Goal: Download file/media

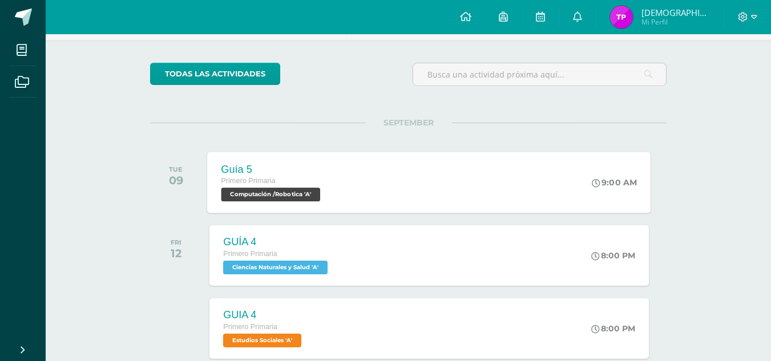
scroll to position [77, 0]
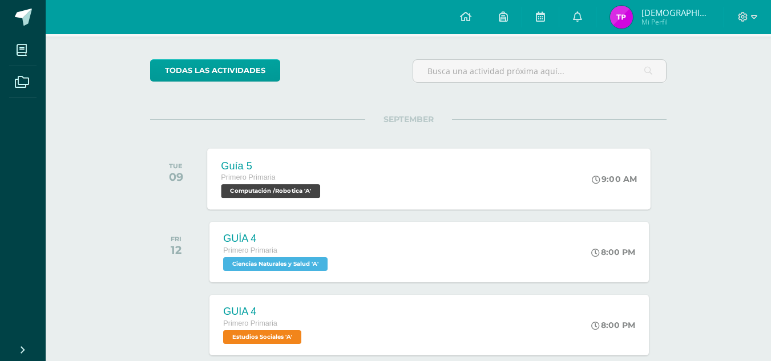
click at [450, 179] on div "Guía 5 Primero Primaria Computación /Robotica 'A' 9:00 AM Guía 5 Computación /R…" at bounding box center [430, 178] width 444 height 61
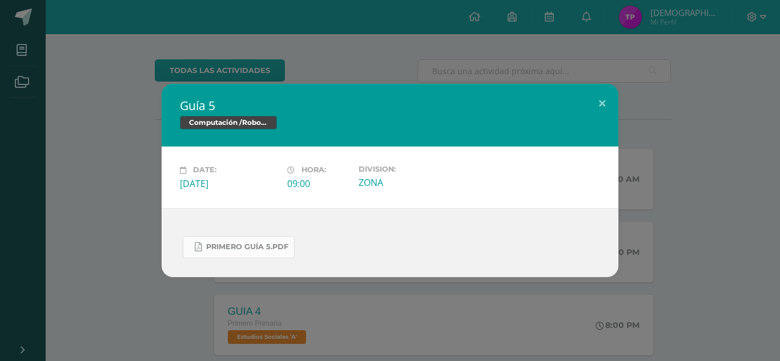
click at [282, 241] on link "Primero Guía 5.pdf" at bounding box center [239, 247] width 112 height 22
click at [605, 13] on div "Guía 5 Computación /Robotica Date: Tuesday 09 de September Hora: 09:00 Division…" at bounding box center [390, 180] width 780 height 361
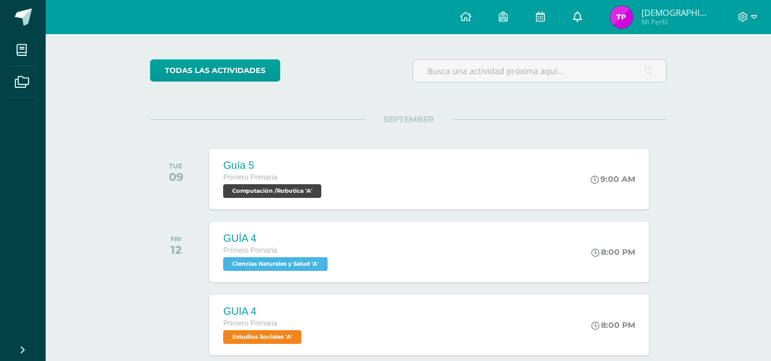
click at [596, 18] on link at bounding box center [578, 17] width 37 height 34
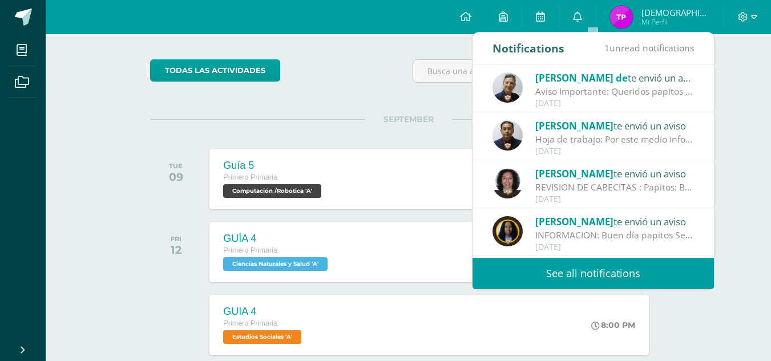
click at [577, 129] on span "[PERSON_NAME]" at bounding box center [575, 125] width 78 height 13
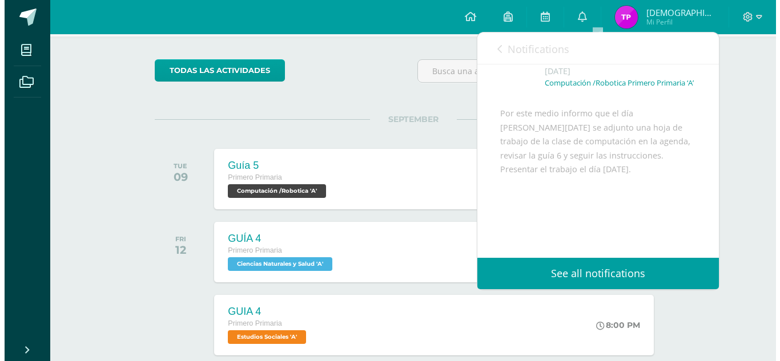
scroll to position [61, 0]
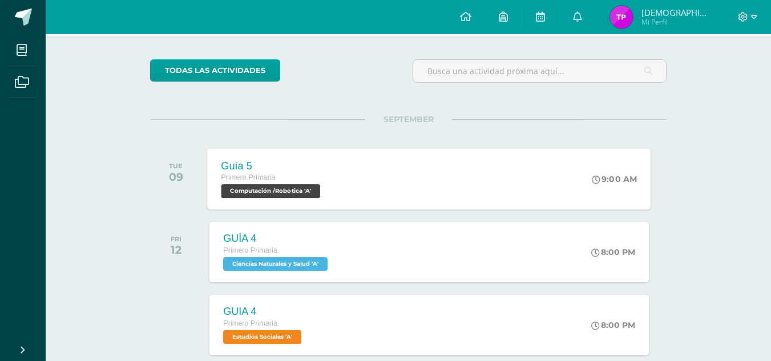
click at [383, 180] on div "Guía 5 Primero Primaria Computación /Robotica 'A' 9:00 AM Guía 5 Computación /R…" at bounding box center [430, 178] width 444 height 61
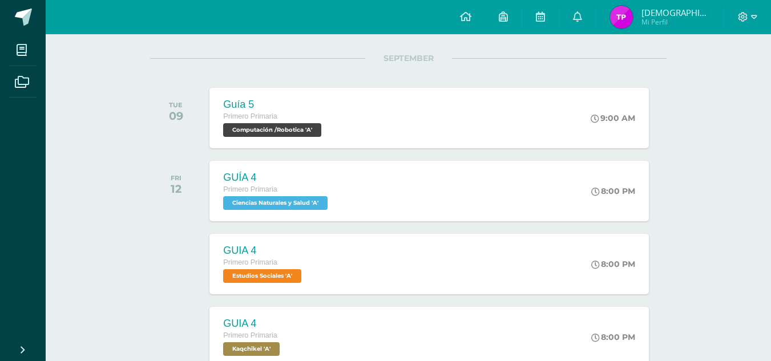
scroll to position [146, 0]
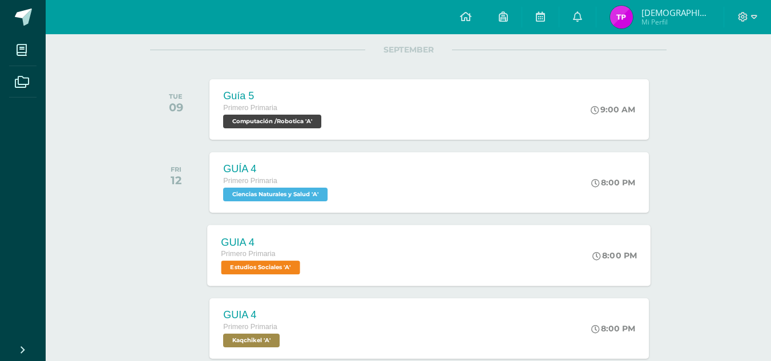
click at [317, 265] on div "GUIA 4 Primero Primaria Estudios Sociales 'A'" at bounding box center [263, 255] width 110 height 61
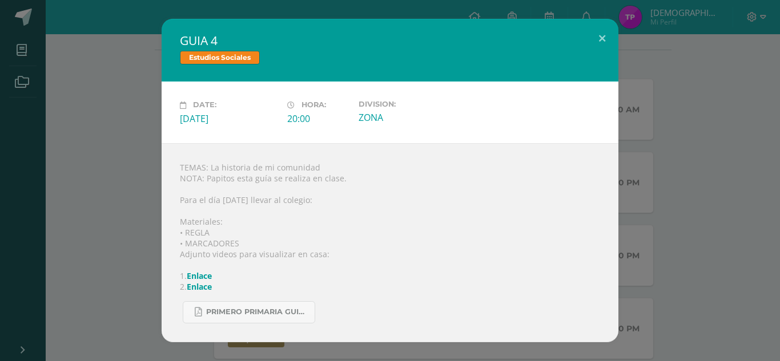
click at [145, 216] on div "GUIA 4 Estudios Sociales Date: [DATE] Hora: 20:00 Division: ZONA" at bounding box center [390, 180] width 771 height 323
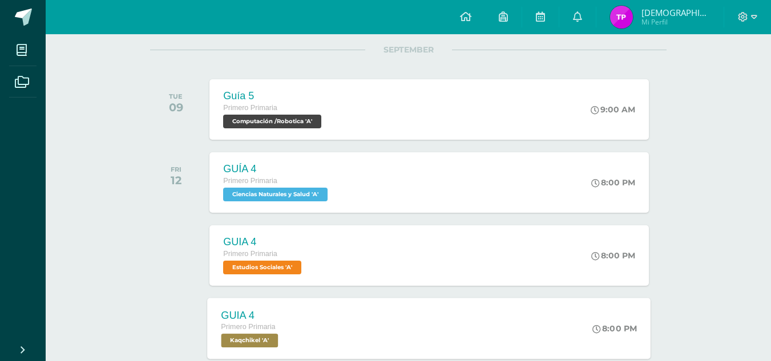
click at [280, 319] on div "GUIA 4" at bounding box center [252, 316] width 60 height 12
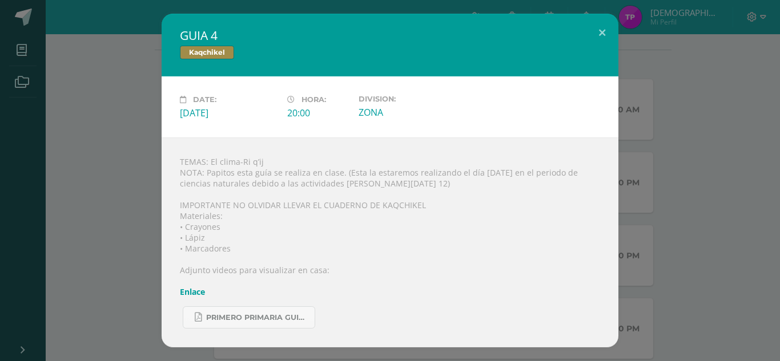
click at [69, 112] on div "GUIA 4 [GEOGRAPHIC_DATA] Date: [DATE] Hora: 20:00 Division: ZONA" at bounding box center [390, 181] width 771 height 334
